Goal: Find specific page/section: Find specific page/section

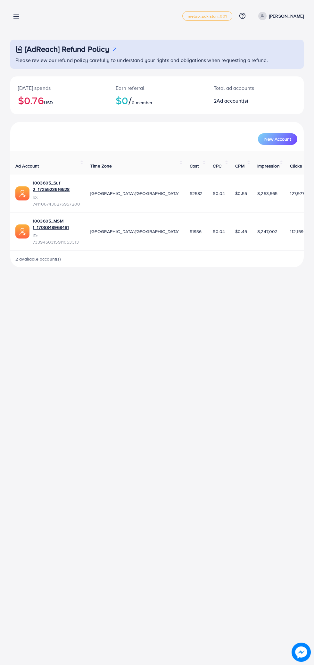
click at [17, 17] on line at bounding box center [16, 17] width 5 height 0
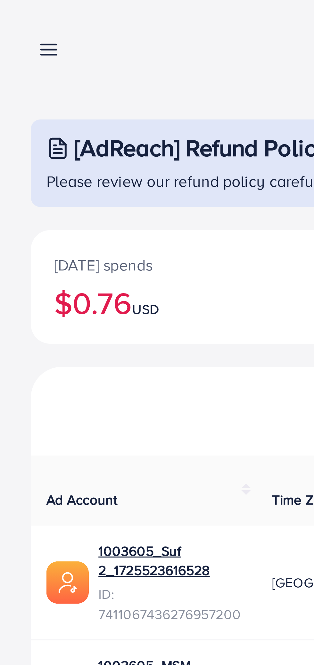
click at [16, 15] on line at bounding box center [16, 15] width 5 height 0
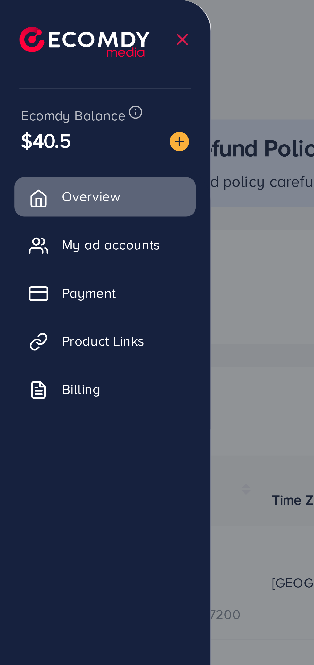
click at [33, 130] on span "Billing" at bounding box center [26, 129] width 13 height 6
